Goal: Browse casually

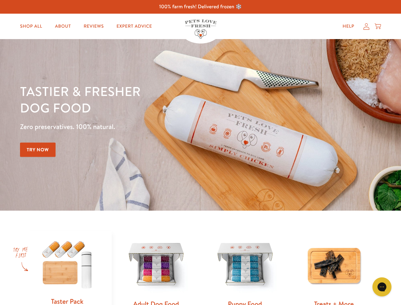
click at [201, 153] on div "Tastier & fresher dog food Zero preservatives. 100% natural. Try Now" at bounding box center [140, 125] width 241 height 84
click at [382, 287] on icon "Gorgias live chat" at bounding box center [382, 287] width 6 height 6
